Goal: Navigation & Orientation: Find specific page/section

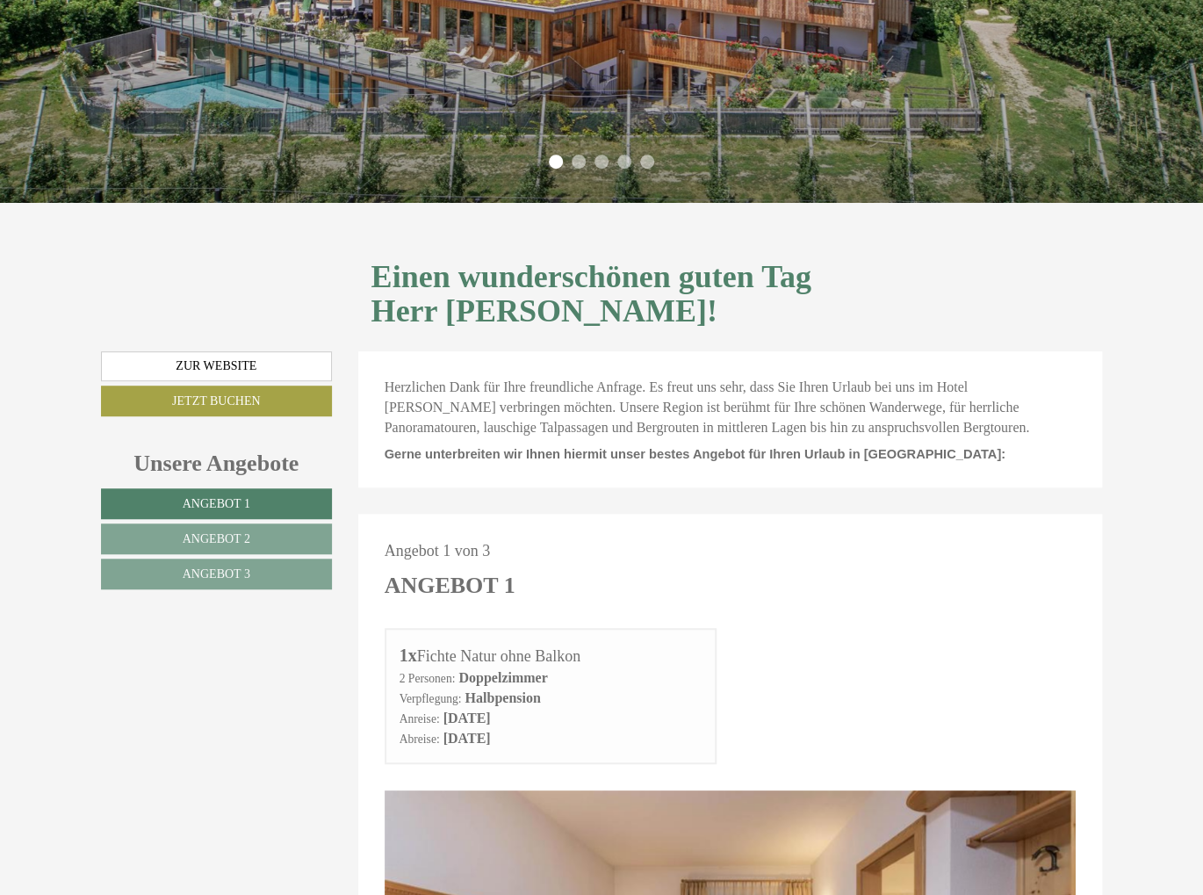
scroll to position [527, 0]
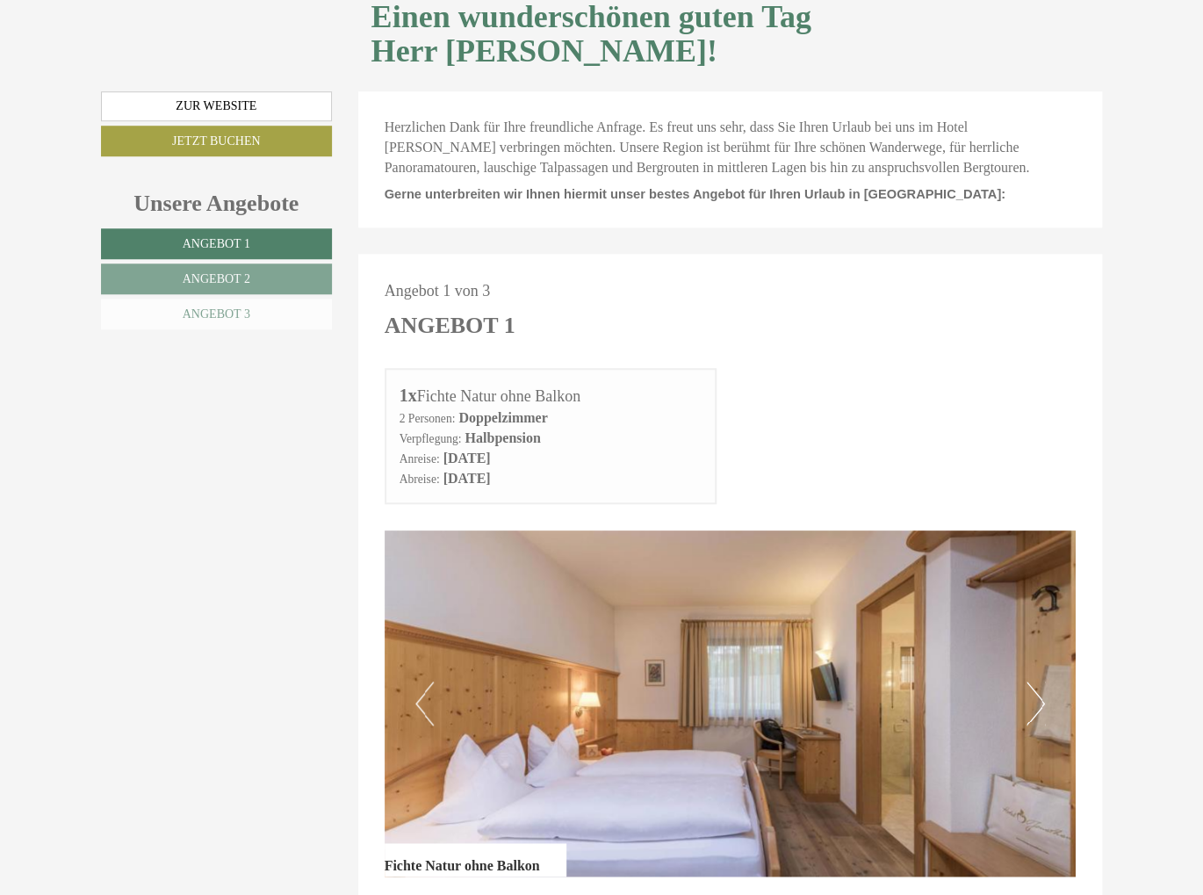
click at [233, 298] on link "Angebot 3" at bounding box center [216, 313] width 231 height 31
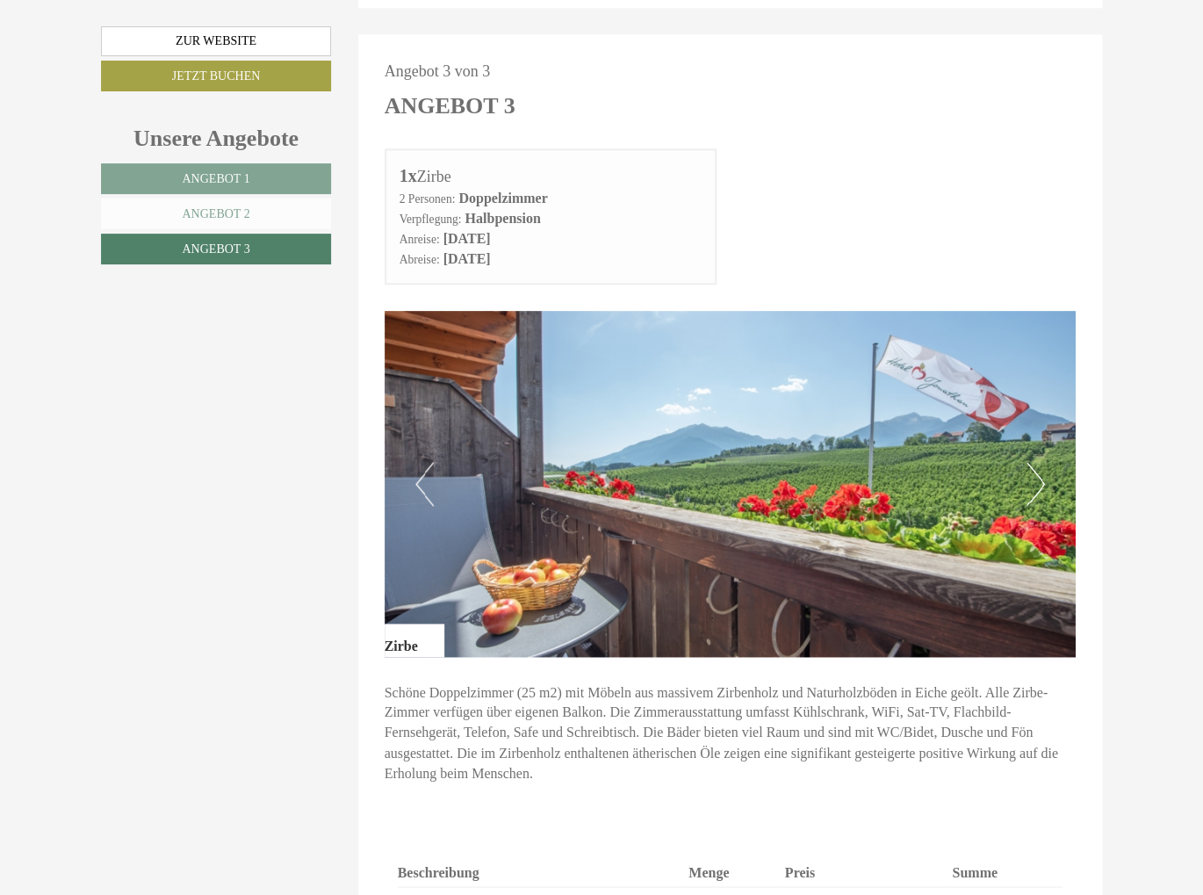
click at [214, 214] on span "Angebot 2" at bounding box center [216, 213] width 68 height 13
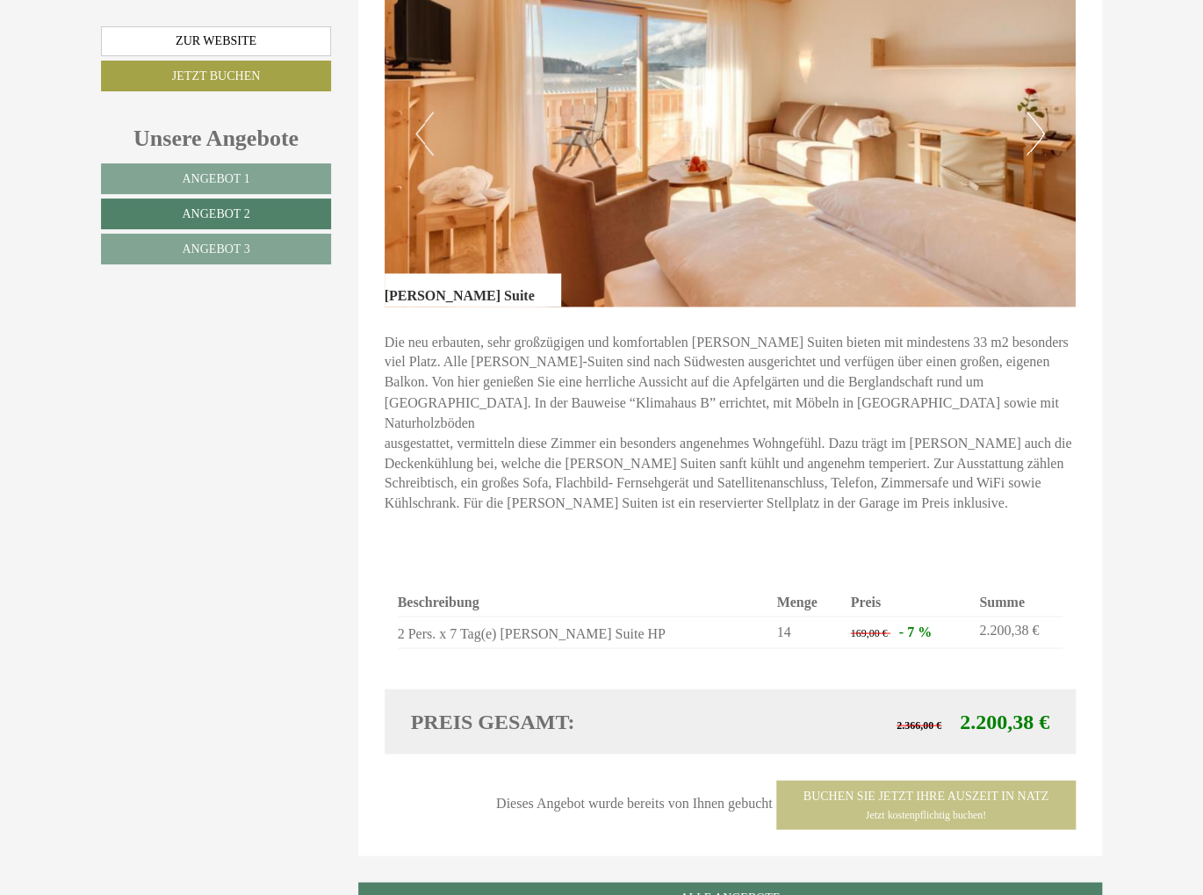
scroll to position [1097, 0]
click at [212, 177] on span "Angebot 1" at bounding box center [216, 178] width 68 height 13
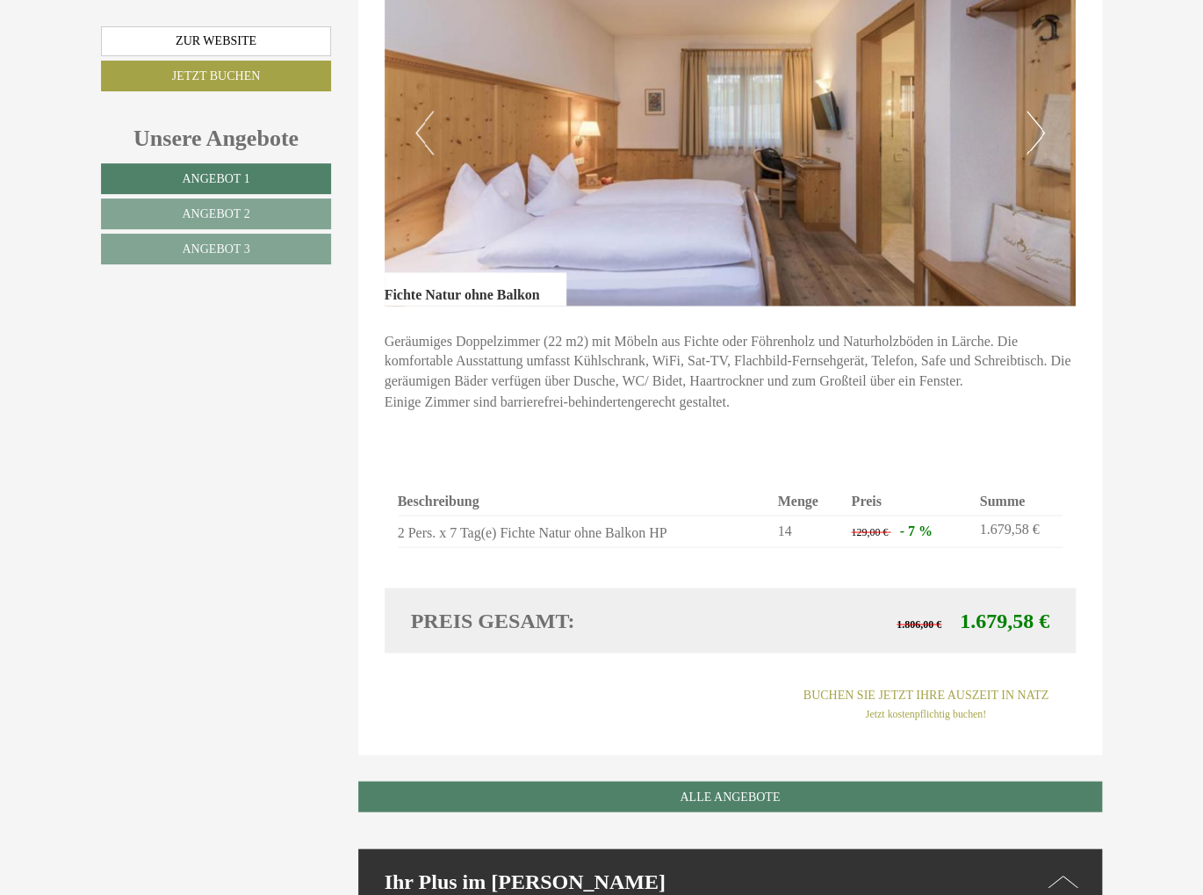
scroll to position [571, 0]
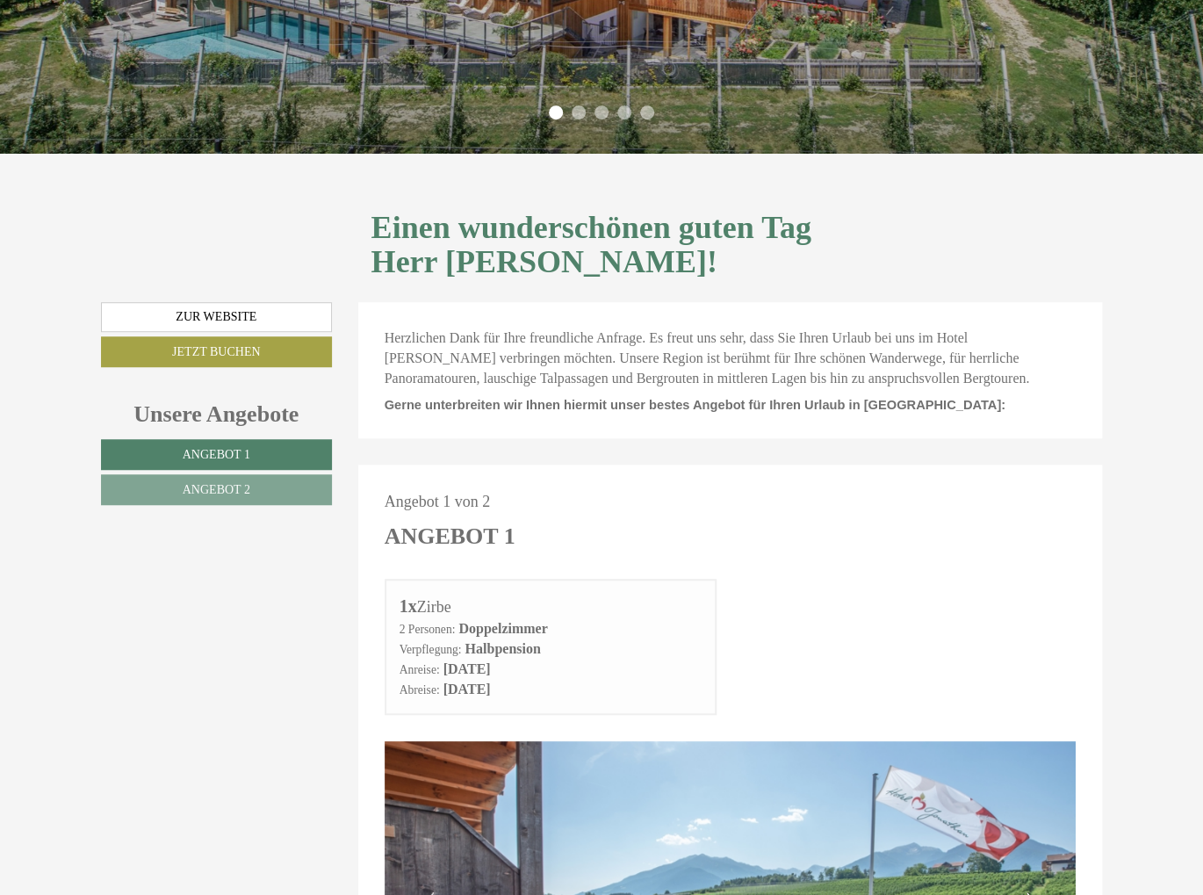
scroll to position [702, 0]
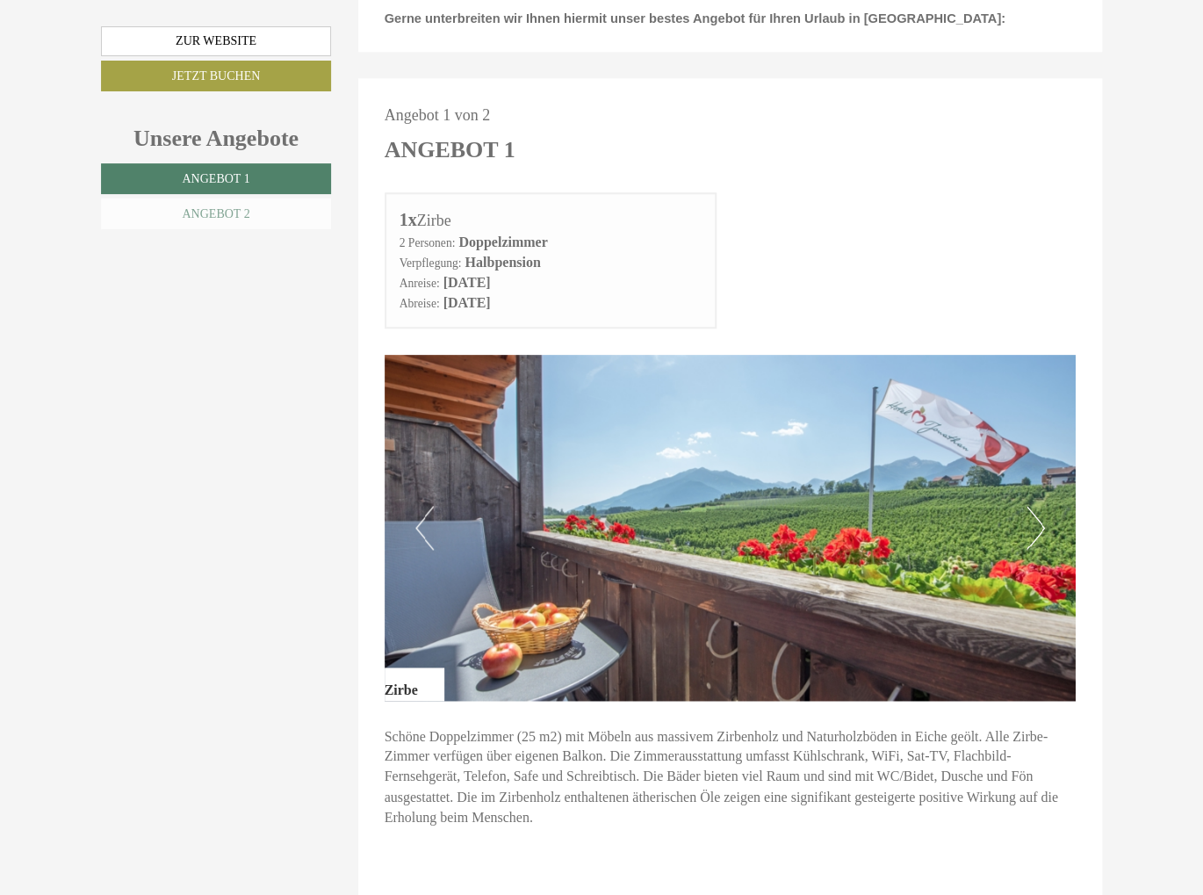
click at [260, 202] on link "Angebot 2" at bounding box center [216, 213] width 230 height 31
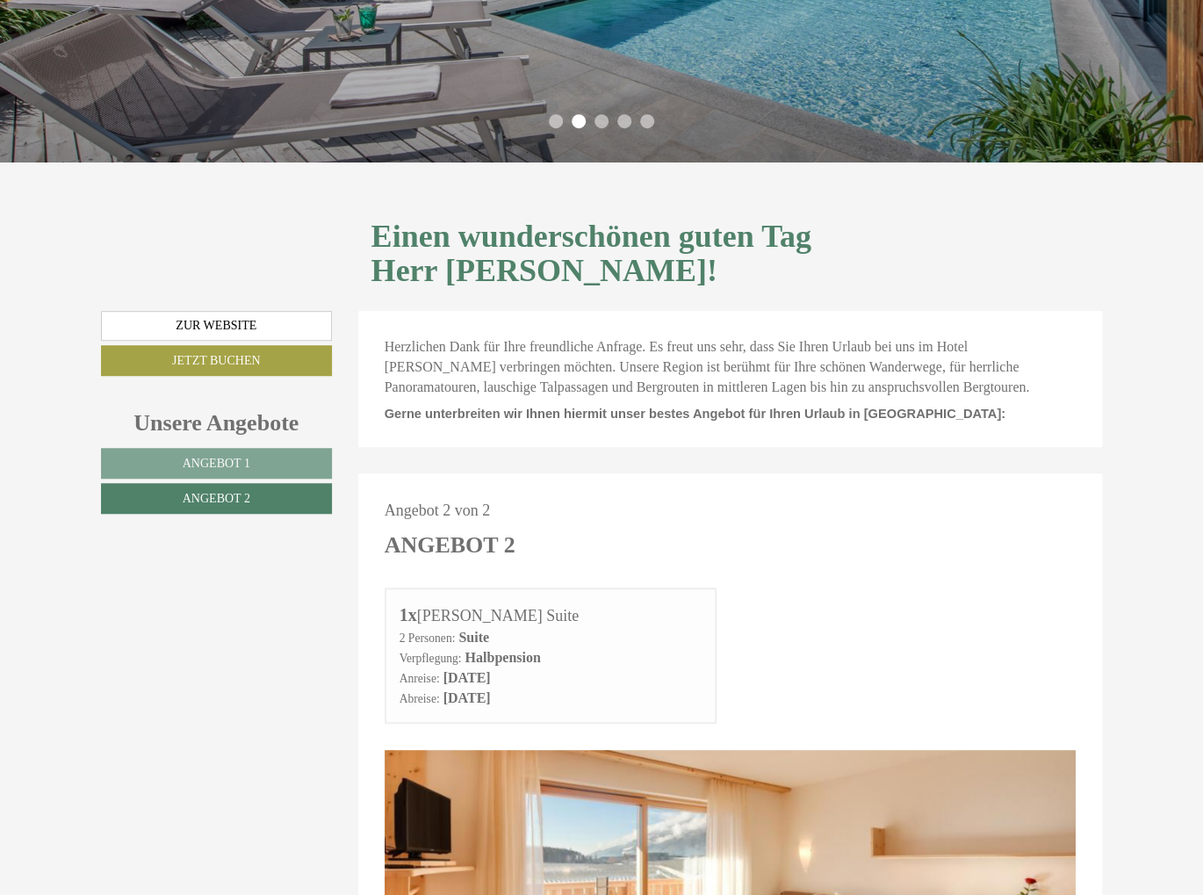
scroll to position [0, 0]
